Goal: Task Accomplishment & Management: Use online tool/utility

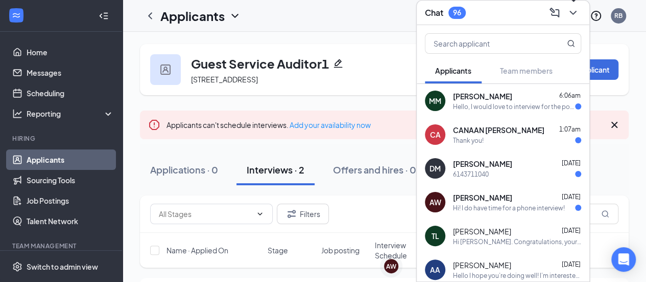
click at [569, 16] on icon "ChevronDown" at bounding box center [573, 13] width 12 height 12
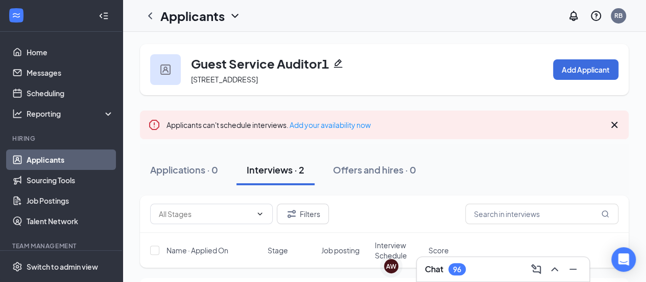
click at [458, 271] on div "96" at bounding box center [457, 269] width 8 height 9
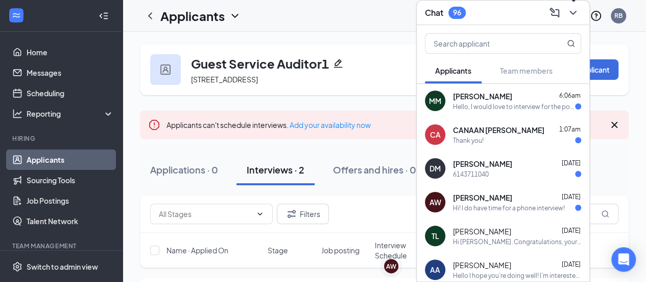
click at [571, 18] on button at bounding box center [573, 13] width 16 height 16
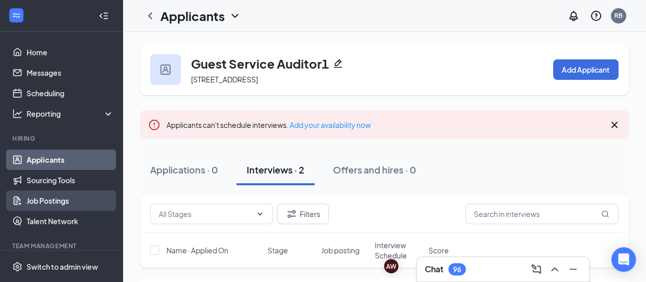
click at [46, 199] on link "Job Postings" at bounding box center [70, 200] width 87 height 20
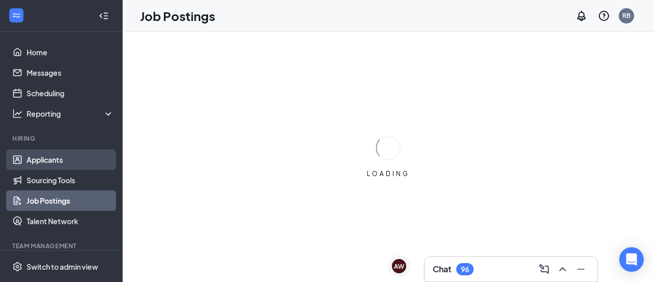
click at [30, 156] on link "Applicants" at bounding box center [70, 159] width 87 height 20
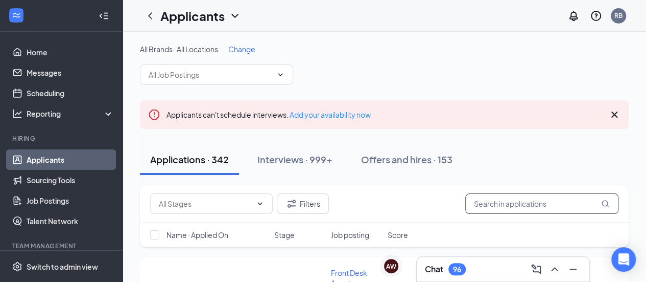
click at [519, 205] on input "text" at bounding box center [542, 203] width 153 height 20
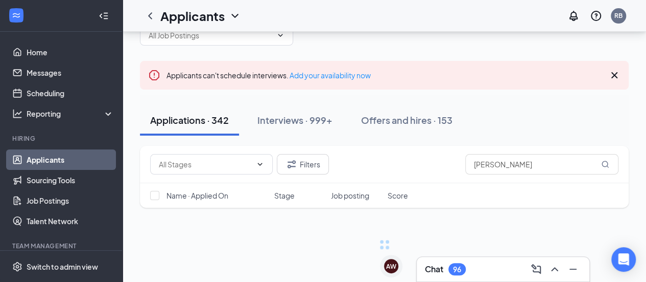
click at [489, 262] on div "Chat 96" at bounding box center [503, 269] width 156 height 16
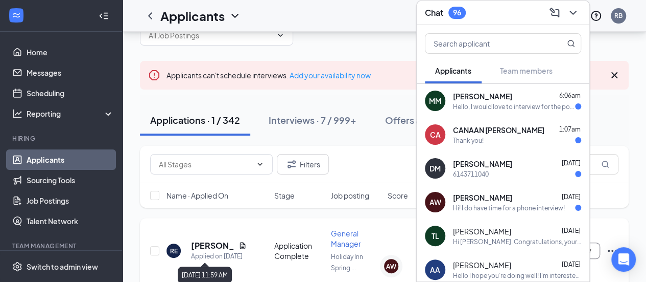
click at [241, 245] on icon "Document" at bounding box center [243, 245] width 8 height 8
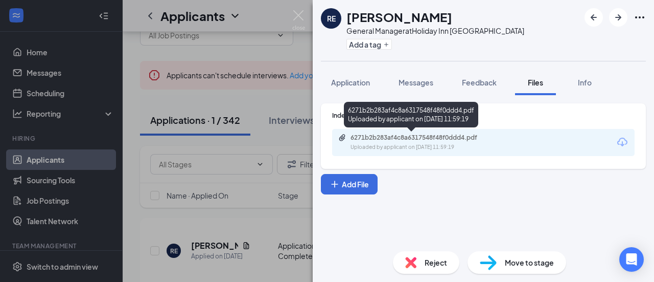
click at [417, 134] on div "6271b2b283af4c8a6317548f48f0ddd4.pdf" at bounding box center [422, 137] width 143 height 8
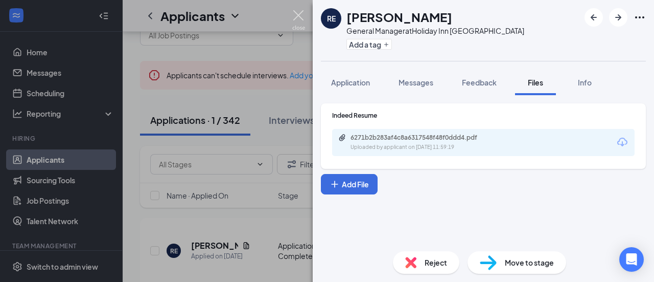
click at [294, 18] on img at bounding box center [298, 20] width 13 height 20
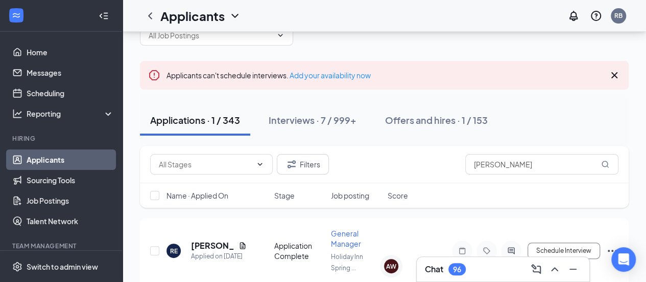
click at [454, 272] on div "96" at bounding box center [457, 269] width 8 height 9
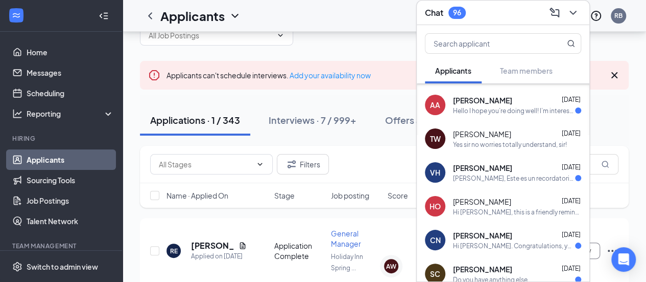
scroll to position [191, 0]
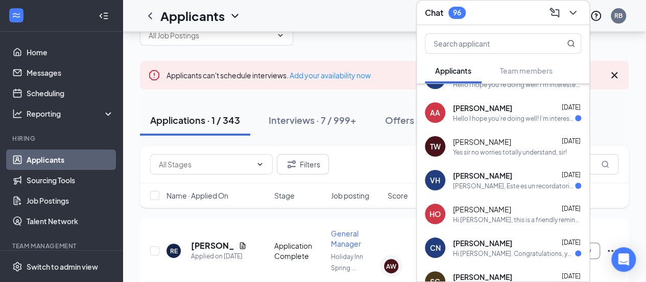
click at [501, 145] on span "[PERSON_NAME]" at bounding box center [482, 141] width 58 height 10
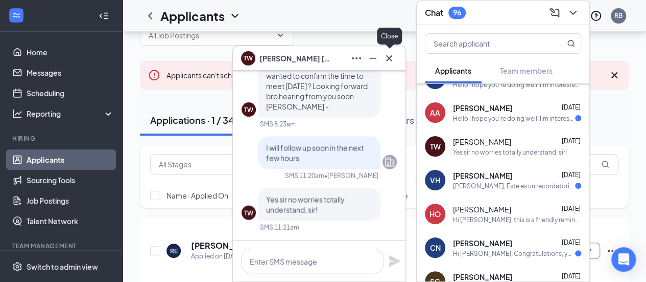
click at [390, 57] on icon "Cross" at bounding box center [389, 58] width 6 height 6
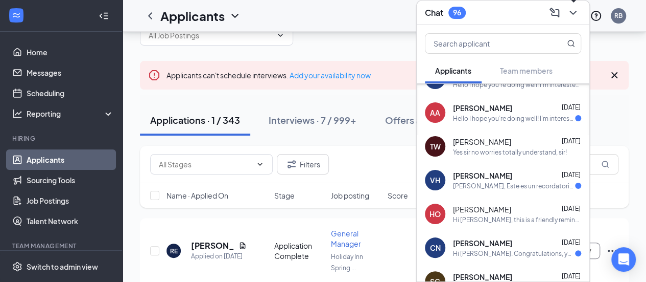
click at [573, 12] on icon "ChevronDown" at bounding box center [573, 13] width 12 height 12
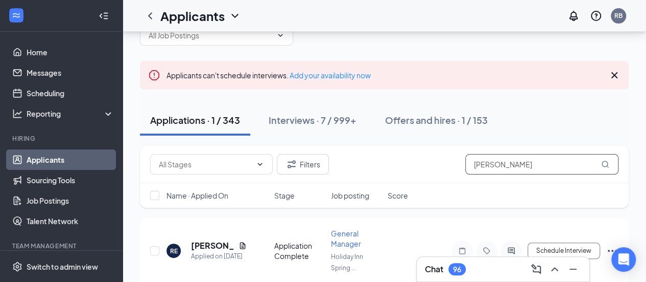
click at [478, 166] on input "[PERSON_NAME]" at bounding box center [542, 164] width 153 height 20
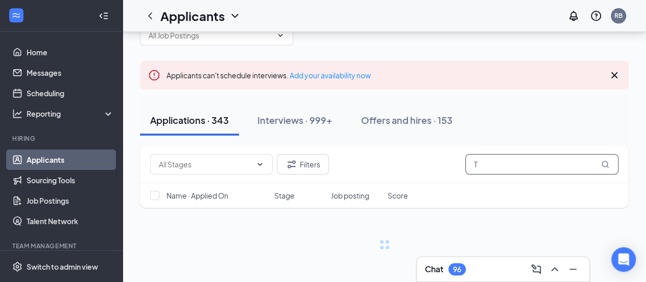
type input "T"
click at [458, 277] on div "Chat 96" at bounding box center [503, 269] width 173 height 25
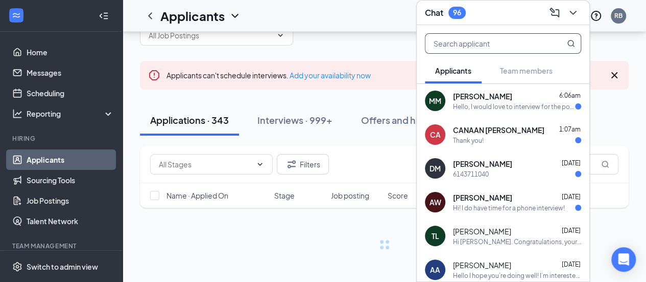
click at [449, 48] on input "text" at bounding box center [486, 43] width 121 height 19
type input "[PERSON_NAME]"
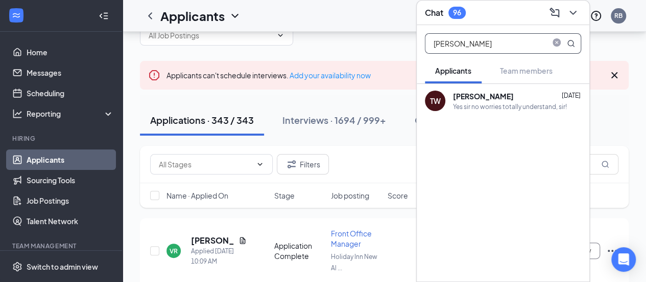
click at [472, 95] on b "[PERSON_NAME]" at bounding box center [483, 95] width 61 height 9
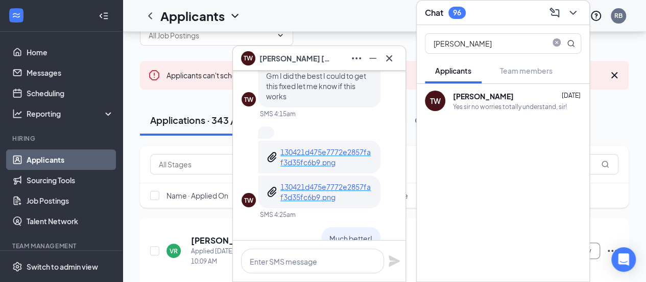
scroll to position [-481, 0]
click at [286, 200] on p "130421d475e7772e2857faf3d35fc6b9.png" at bounding box center [327, 191] width 92 height 20
click at [516, 49] on input "[PERSON_NAME]" at bounding box center [486, 43] width 121 height 19
click at [575, 11] on icon "ChevronDown" at bounding box center [573, 13] width 12 height 12
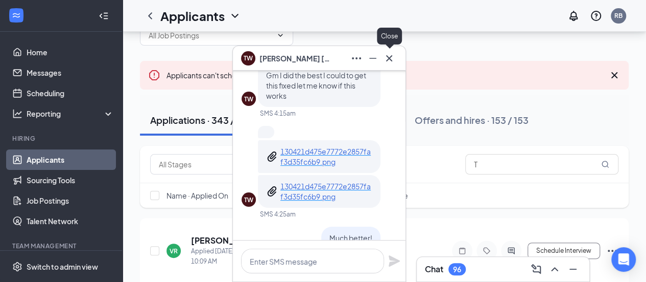
click at [392, 59] on icon "Cross" at bounding box center [389, 58] width 12 height 12
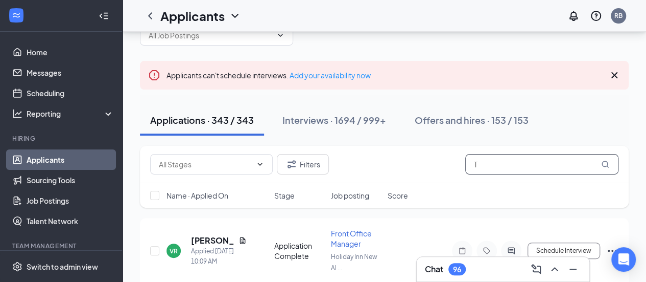
click at [488, 161] on input "T" at bounding box center [542, 164] width 153 height 20
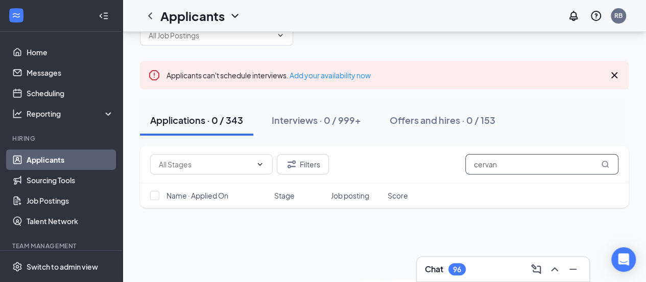
type input "cervan"
